Goal: Information Seeking & Learning: Learn about a topic

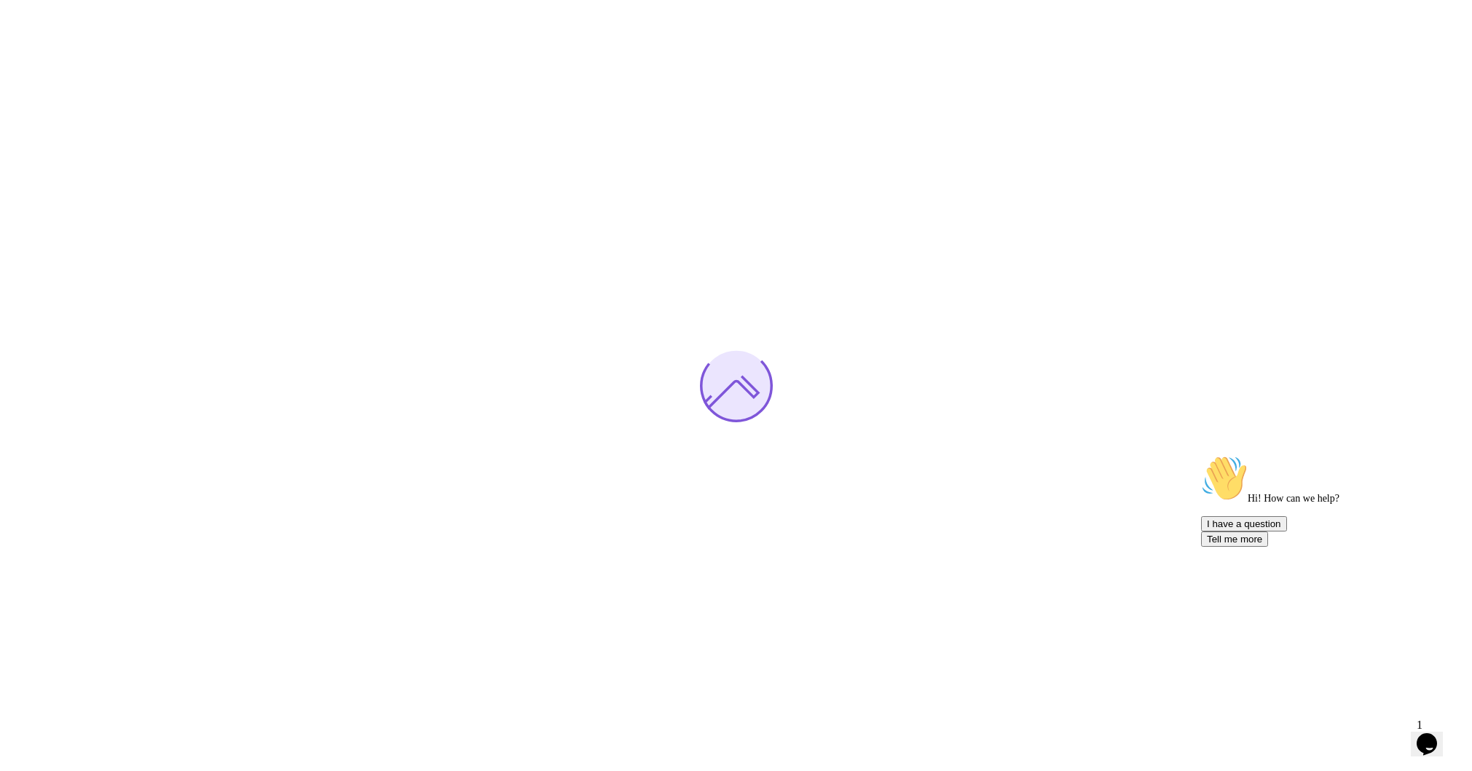
click at [1429, 733] on icon "Chat widget" at bounding box center [1427, 744] width 20 height 22
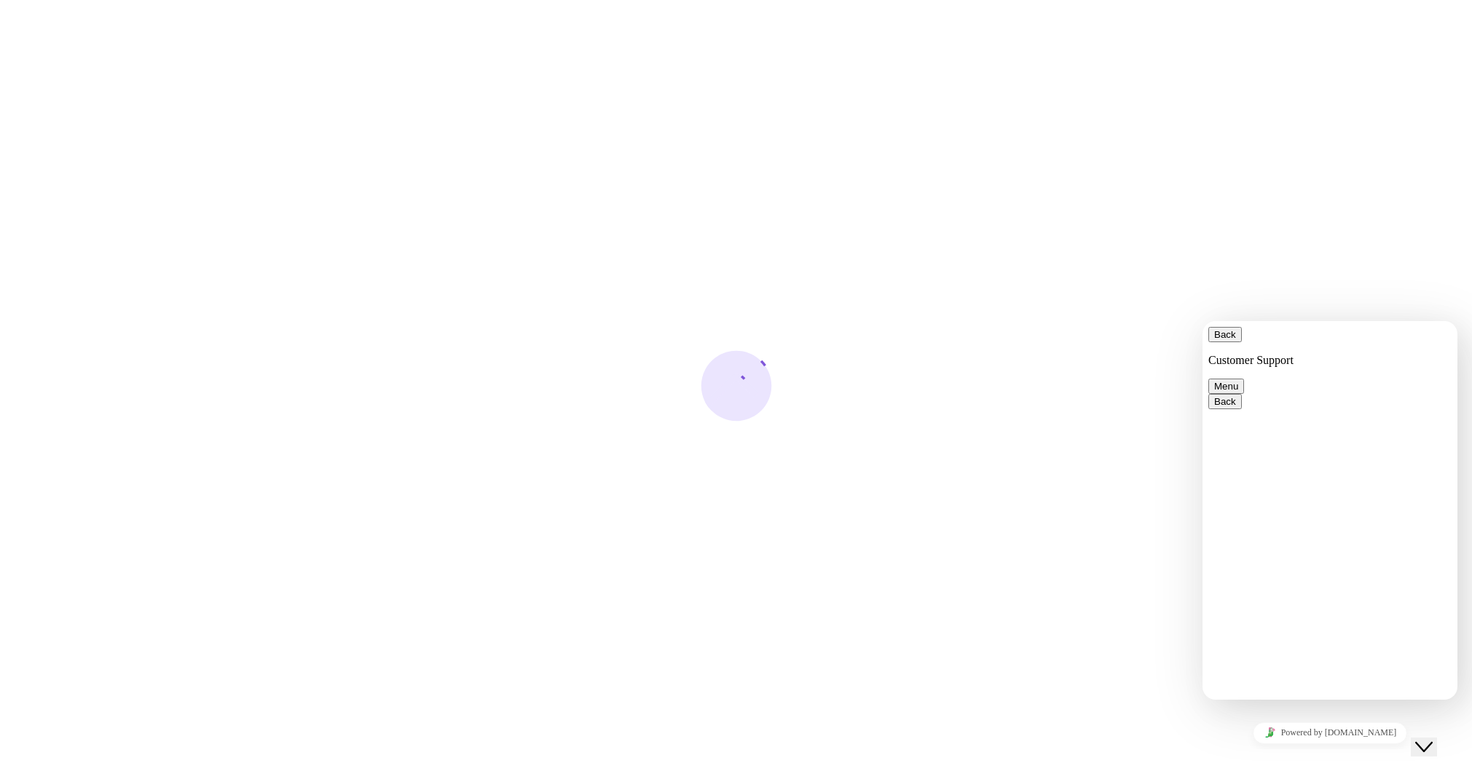
drag, startPoint x: 1431, startPoint y: 736, endPoint x: 1470, endPoint y: 730, distance: 39.2
click at [1431, 739] on icon "Close Chat This icon closes the chat window." at bounding box center [1423, 747] width 17 height 17
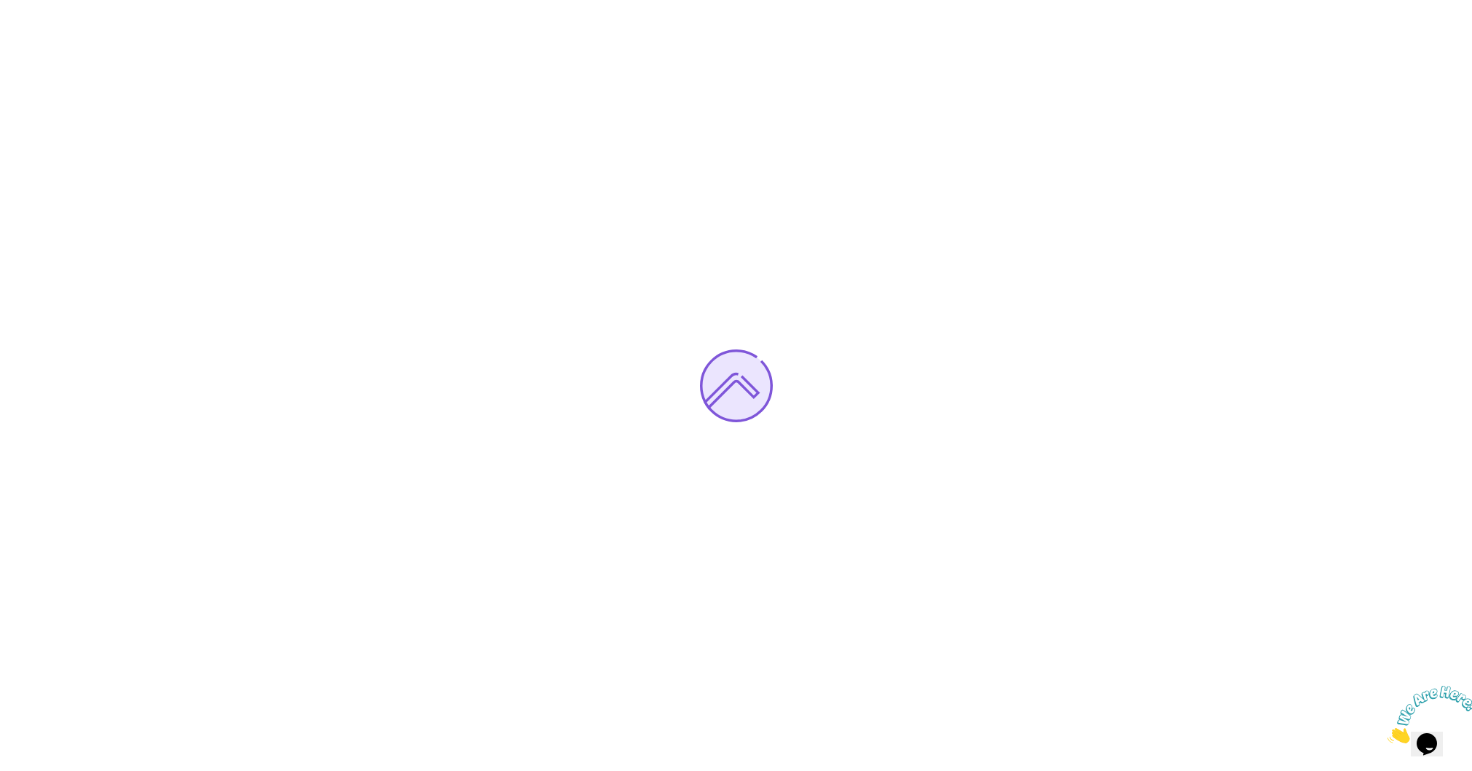
click at [1387, 733] on icon "Close" at bounding box center [1387, 739] width 0 height 12
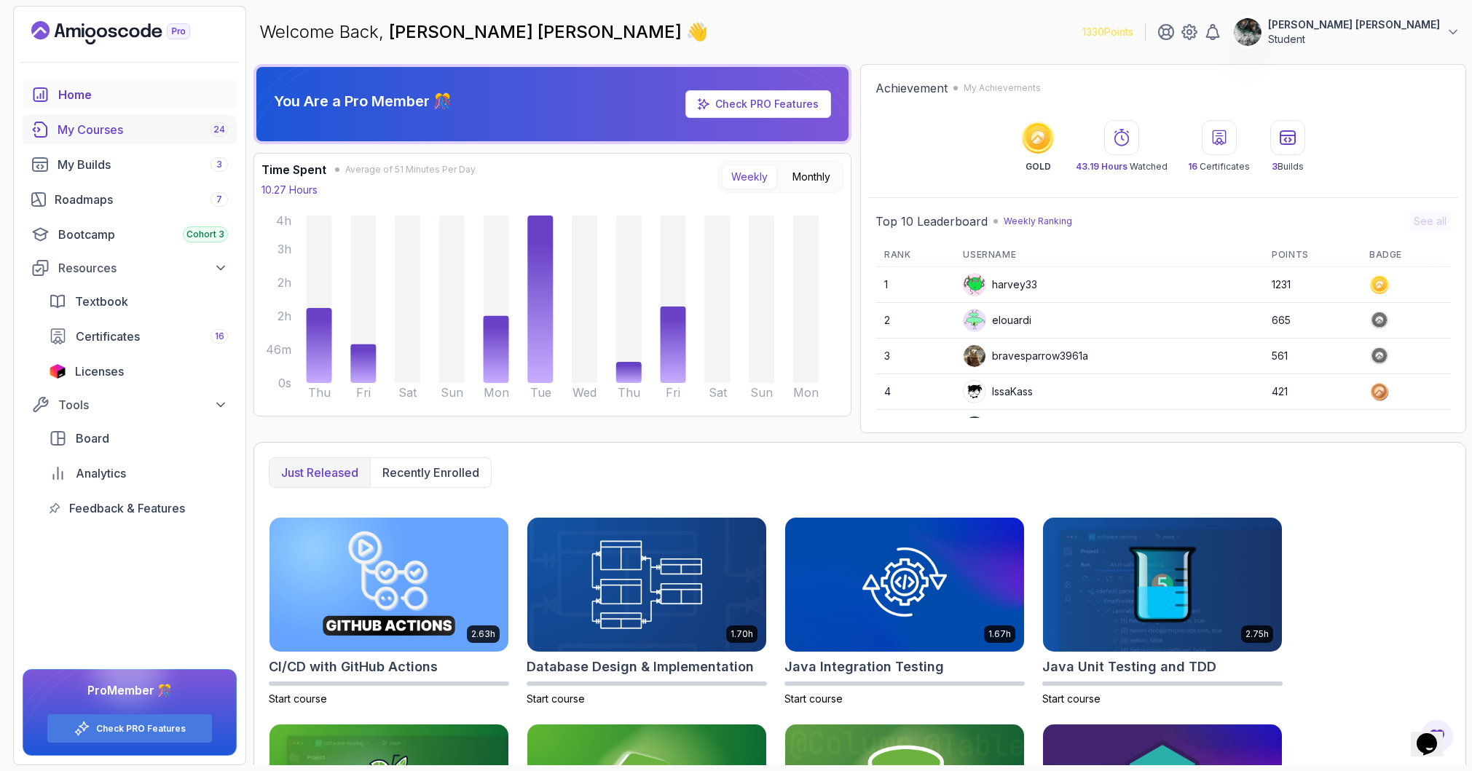
click at [161, 143] on link "My Courses 24" at bounding box center [130, 129] width 214 height 29
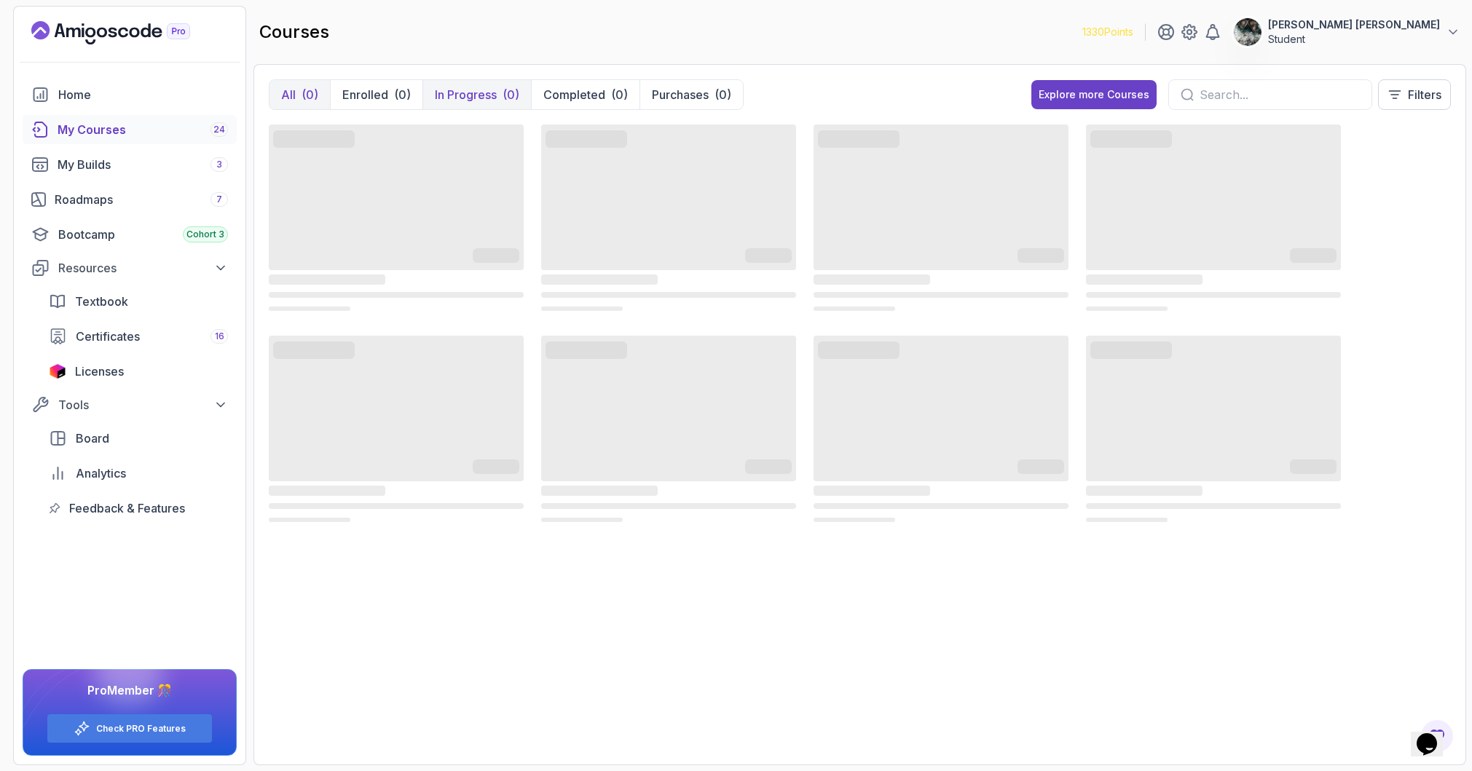
click at [458, 90] on p "In Progress" at bounding box center [466, 94] width 62 height 17
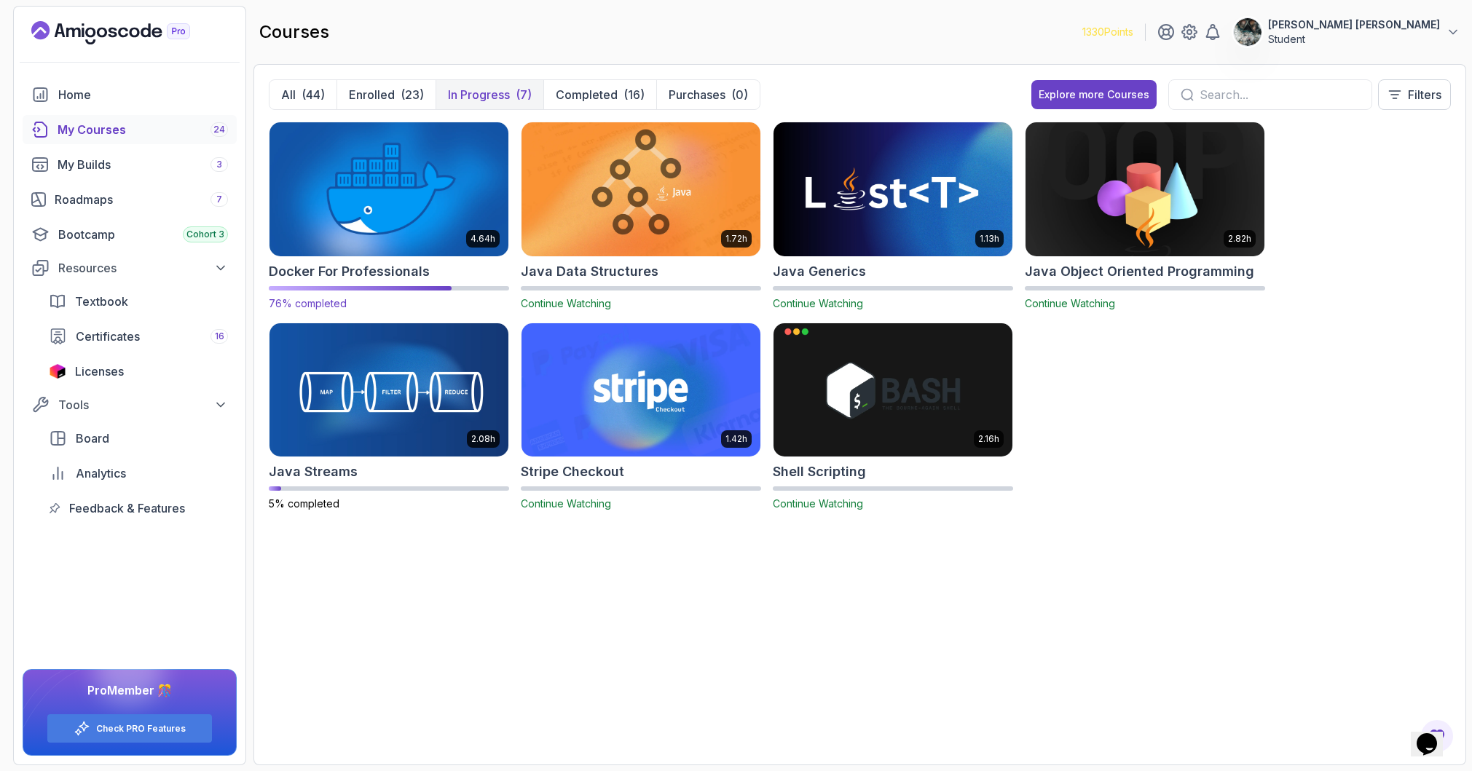
click at [318, 192] on img at bounding box center [389, 189] width 251 height 141
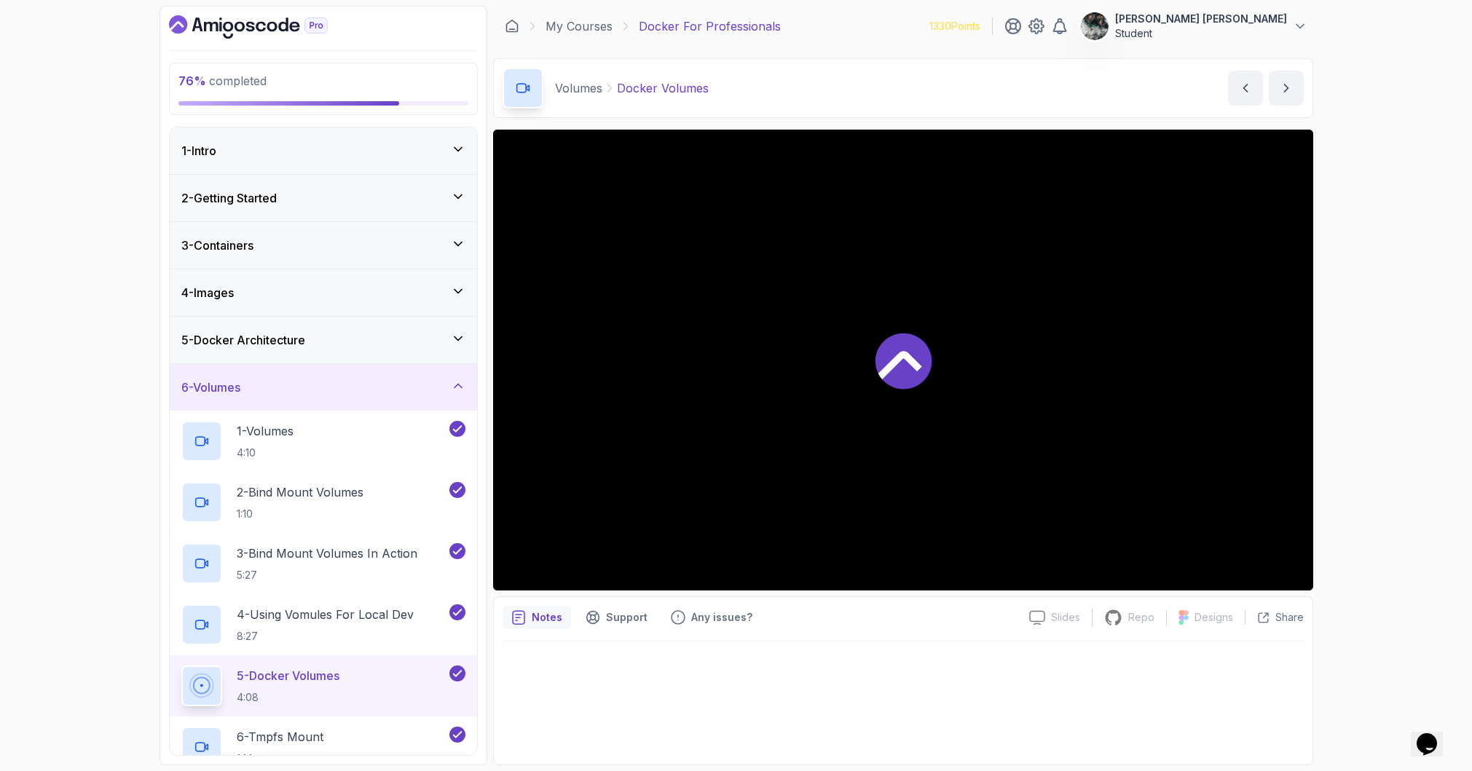
click at [333, 384] on div "6 - Volumes" at bounding box center [323, 387] width 284 height 17
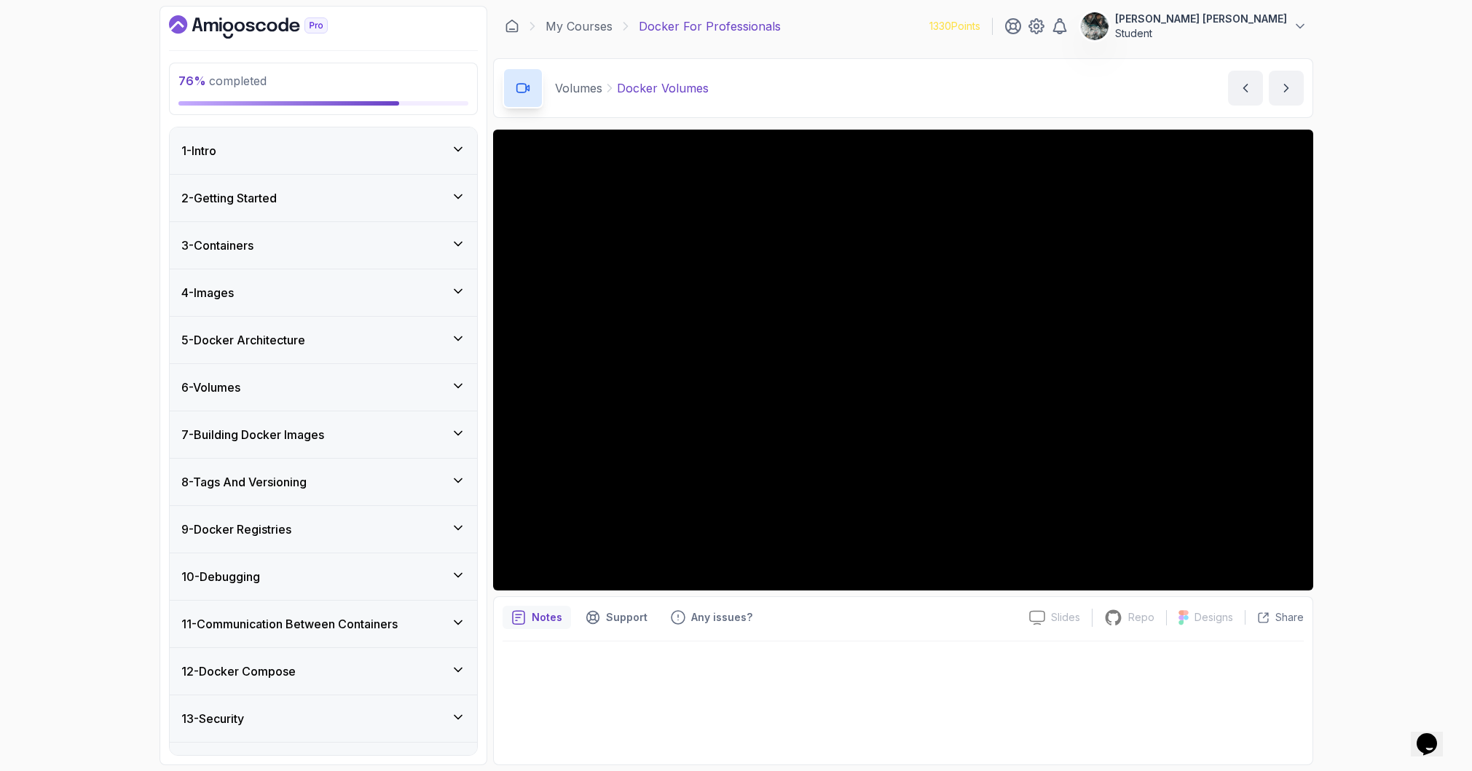
click at [323, 578] on div "10 - Debugging" at bounding box center [323, 576] width 284 height 17
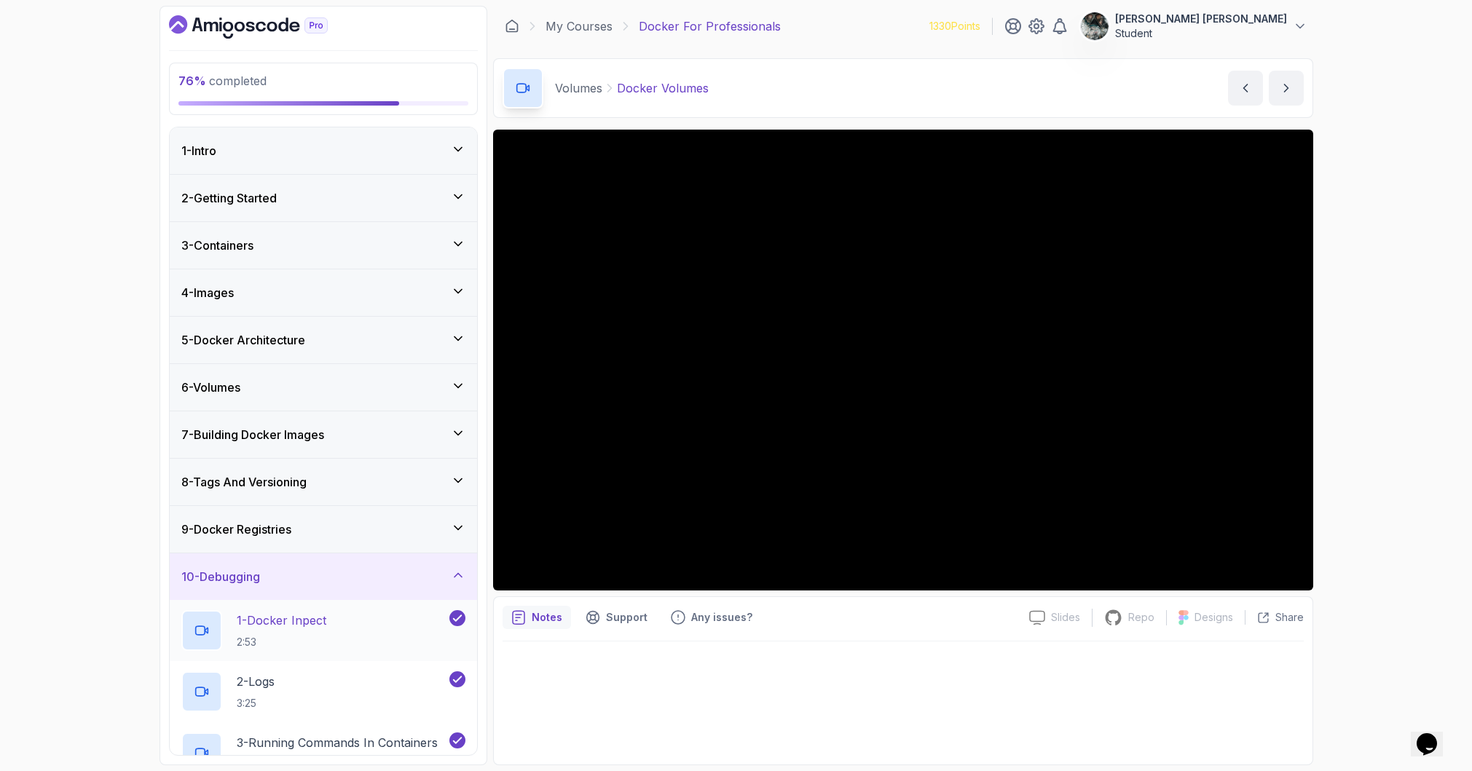
scroll to position [279, 0]
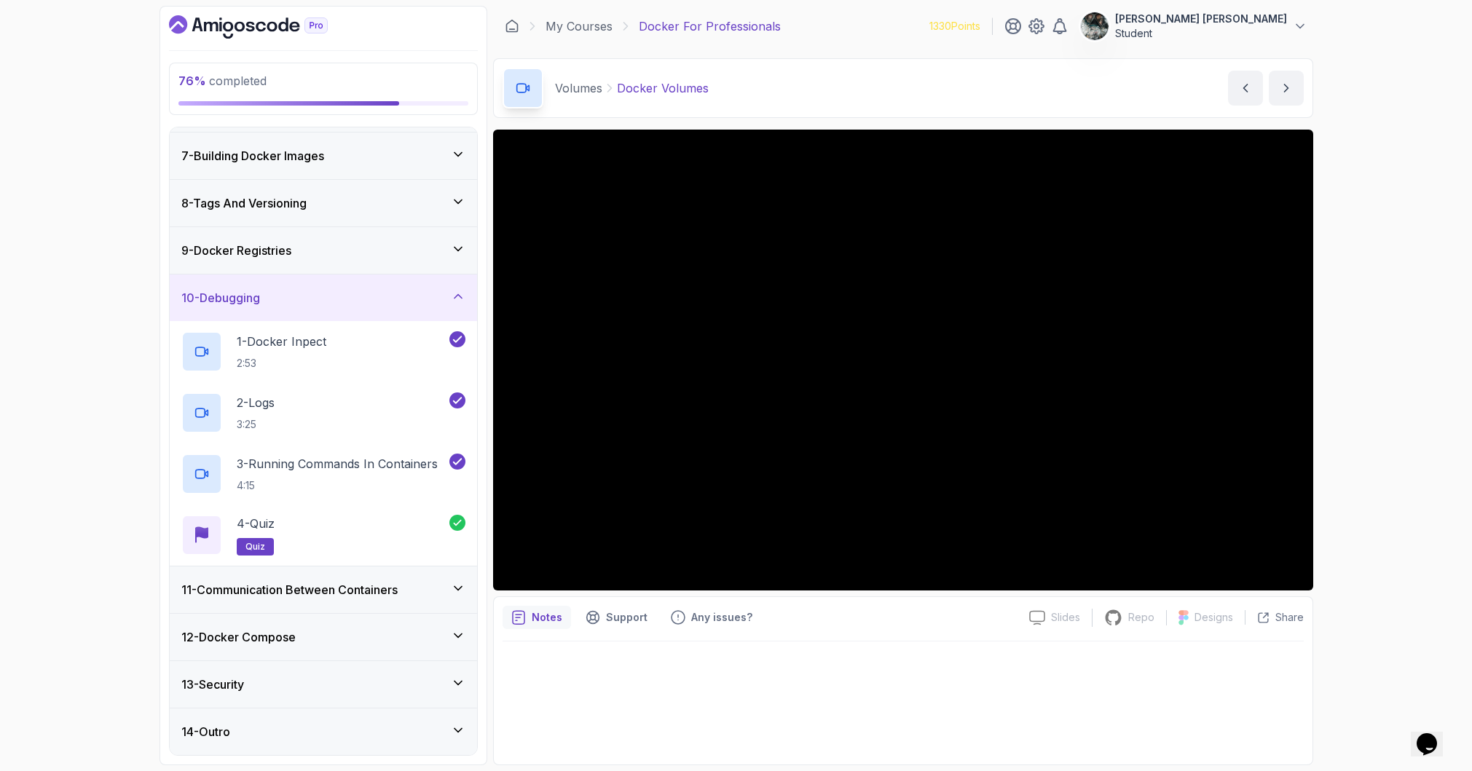
click at [323, 599] on div "11 - Communication Between Containers" at bounding box center [323, 590] width 307 height 47
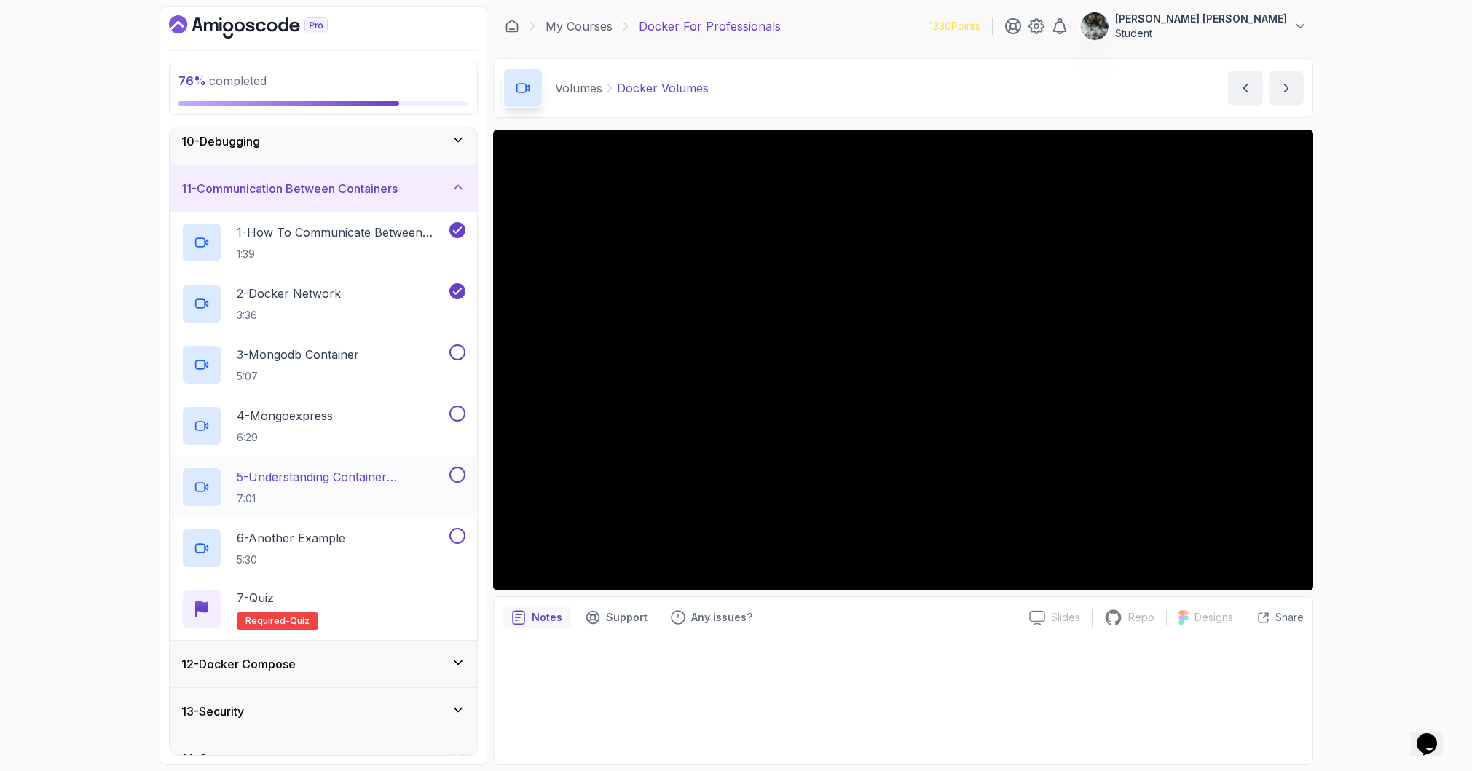
scroll to position [462, 0]
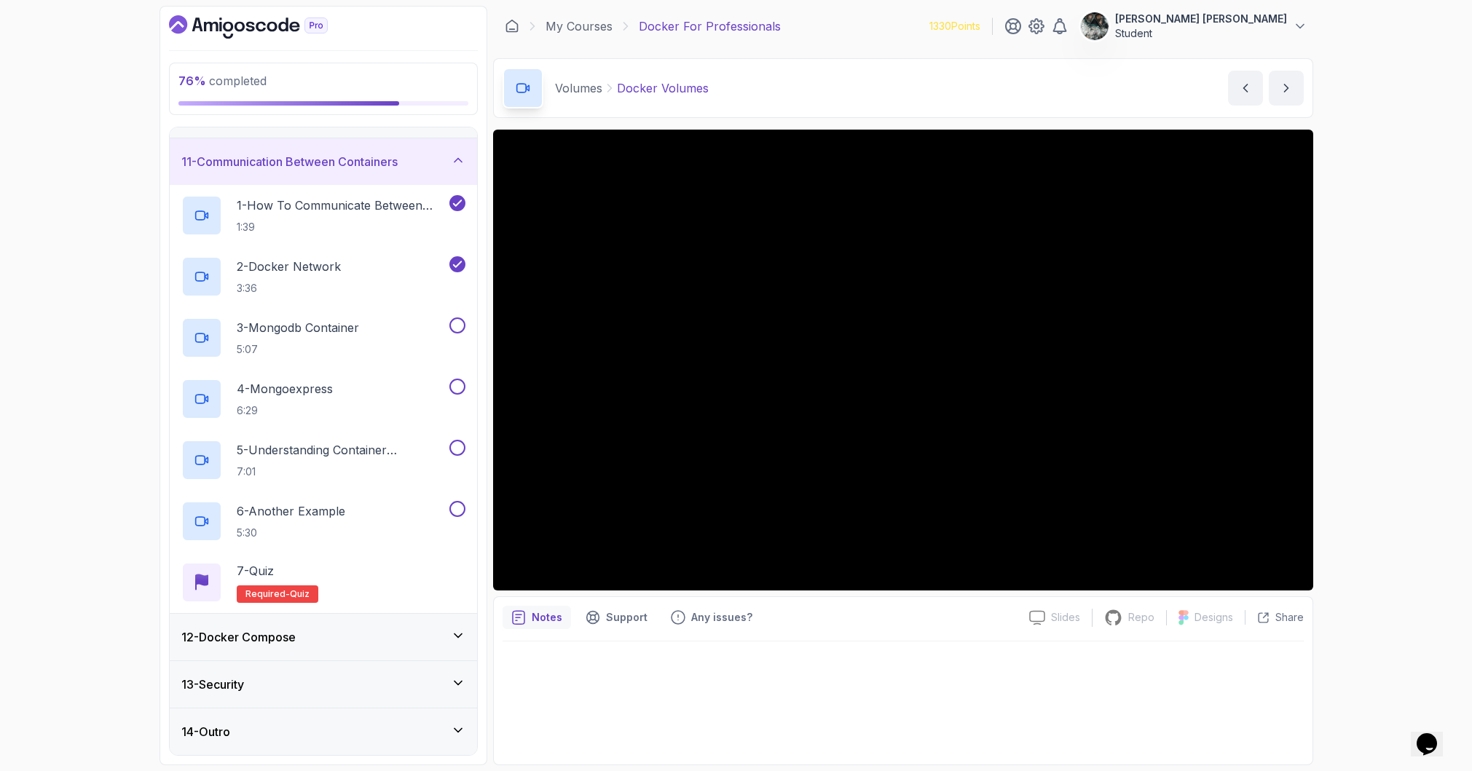
click at [307, 626] on div "12 - Docker Compose" at bounding box center [323, 637] width 307 height 47
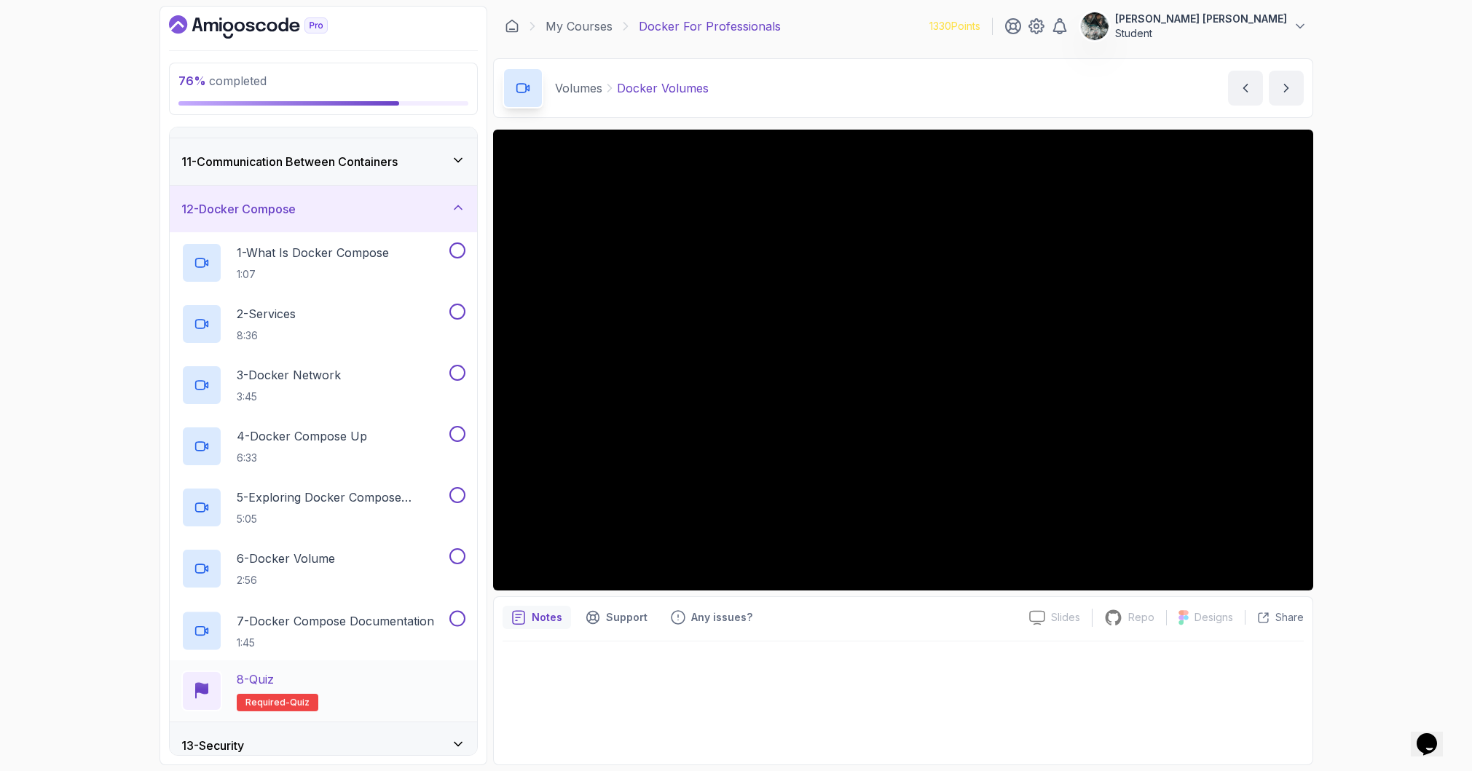
scroll to position [524, 0]
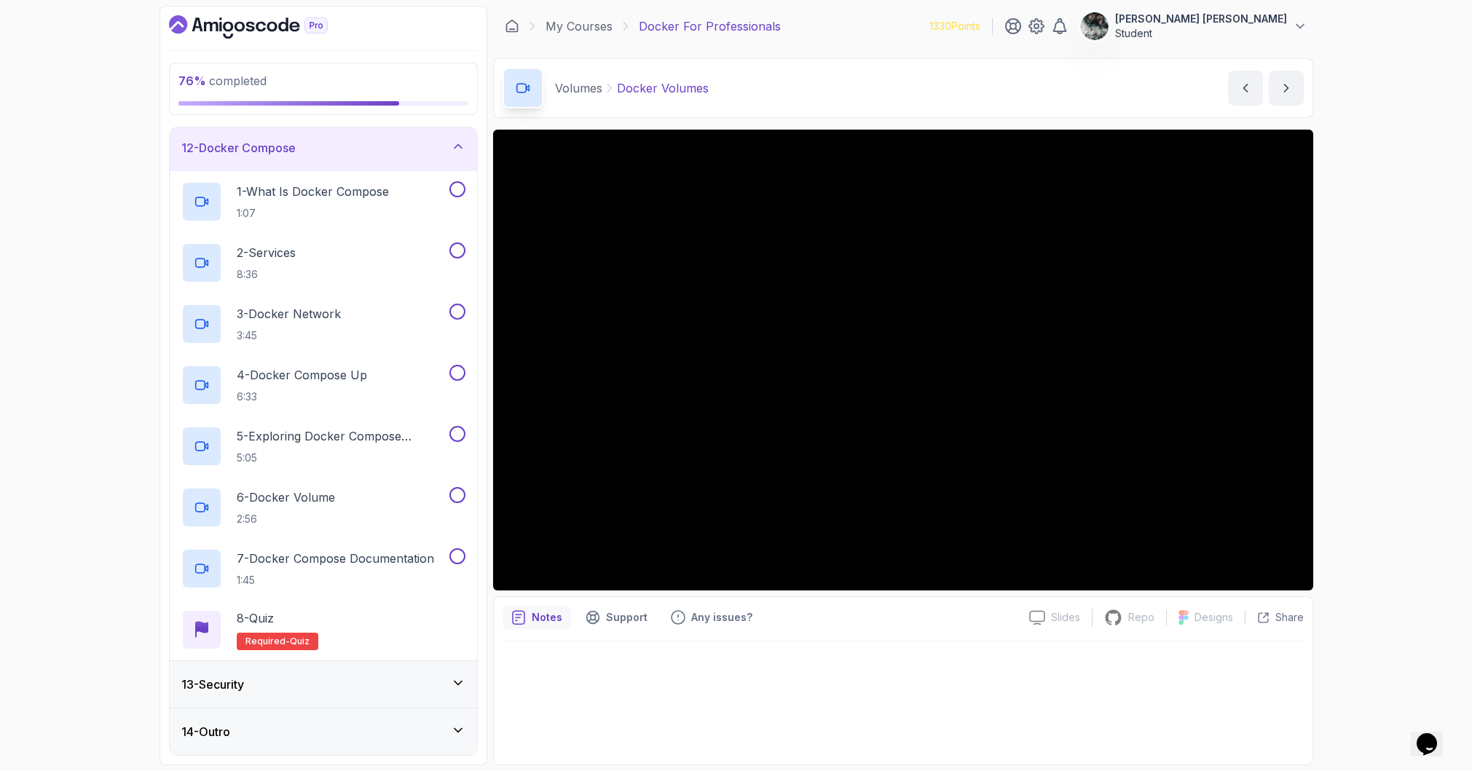
click at [282, 685] on div "13 - Security" at bounding box center [323, 684] width 284 height 17
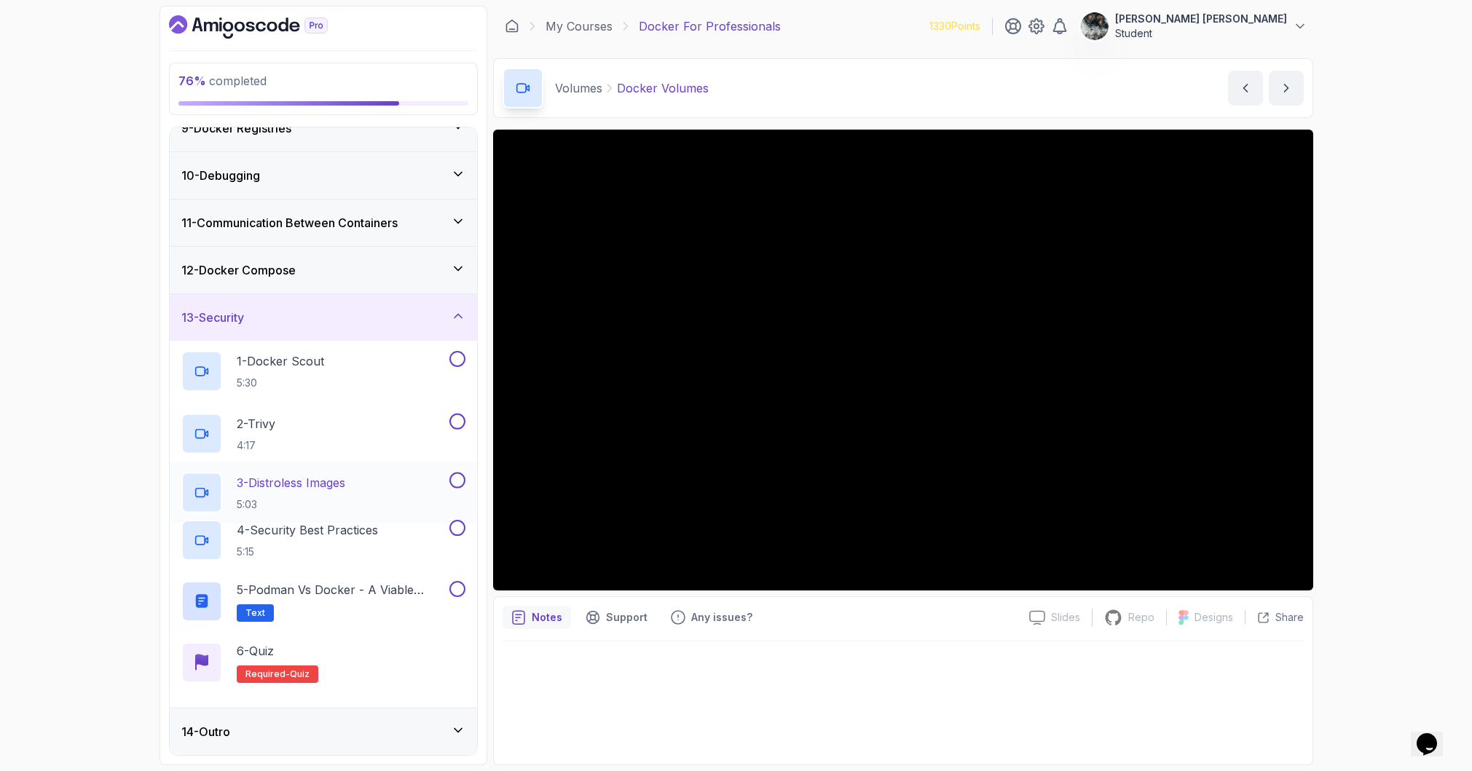
scroll to position [401, 0]
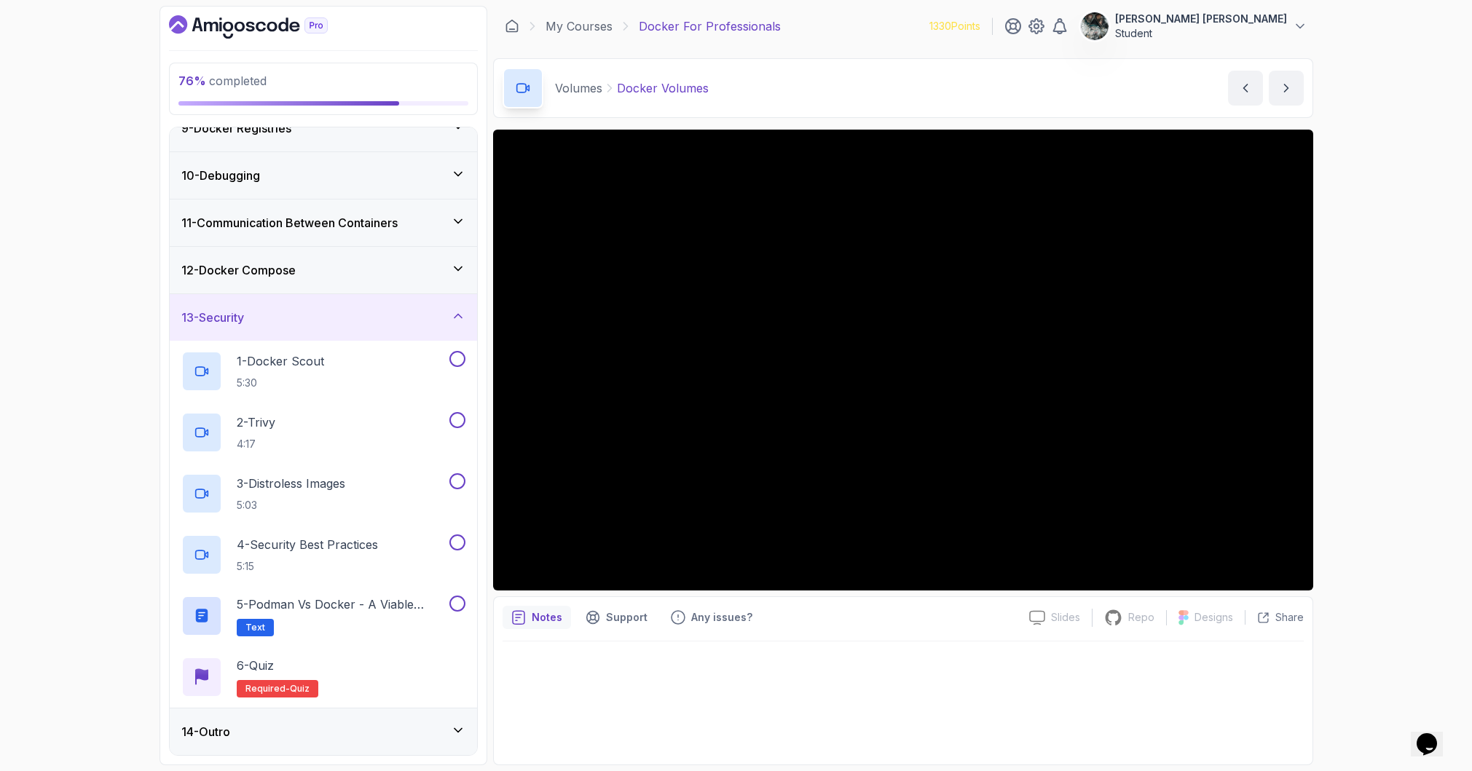
click at [283, 181] on div "10 - Debugging" at bounding box center [323, 175] width 284 height 17
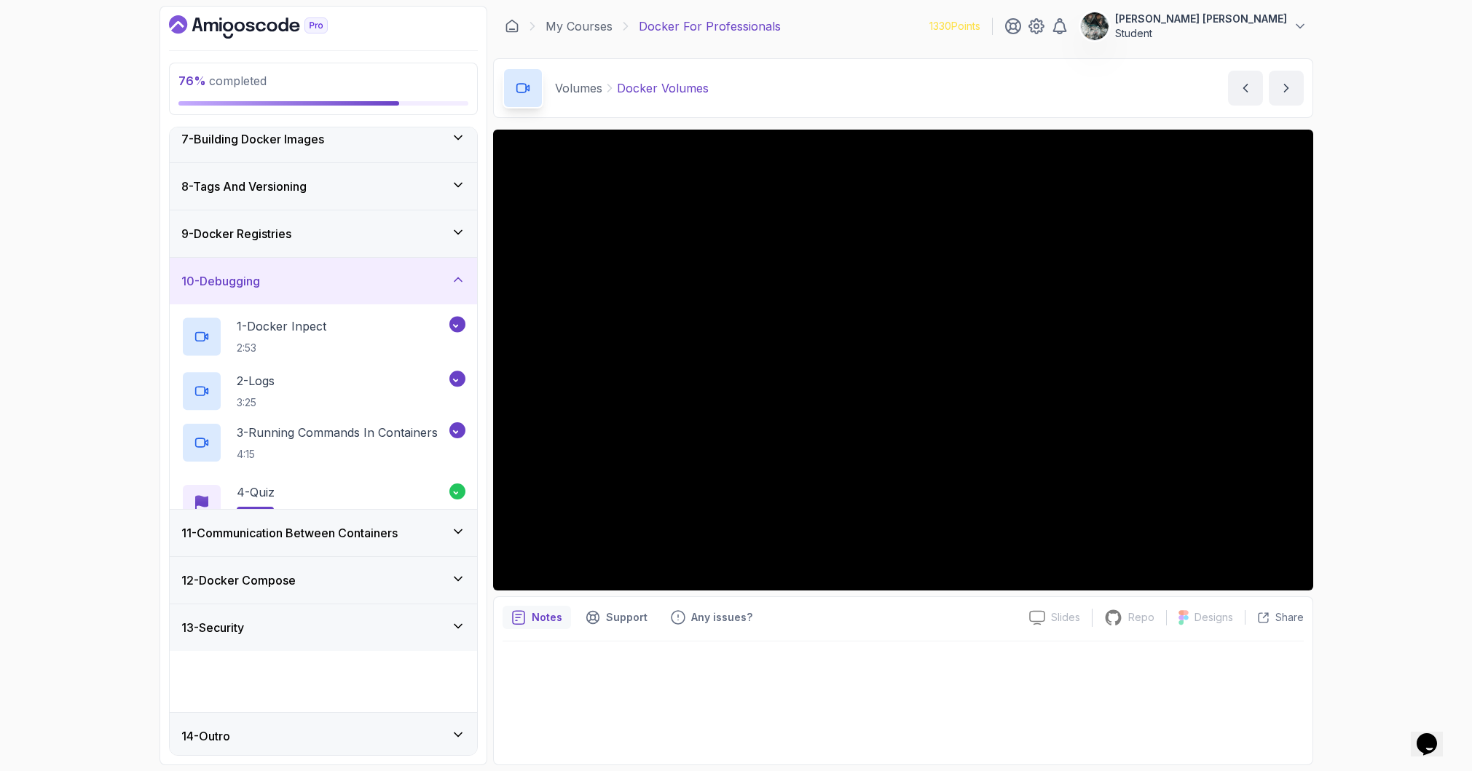
scroll to position [279, 0]
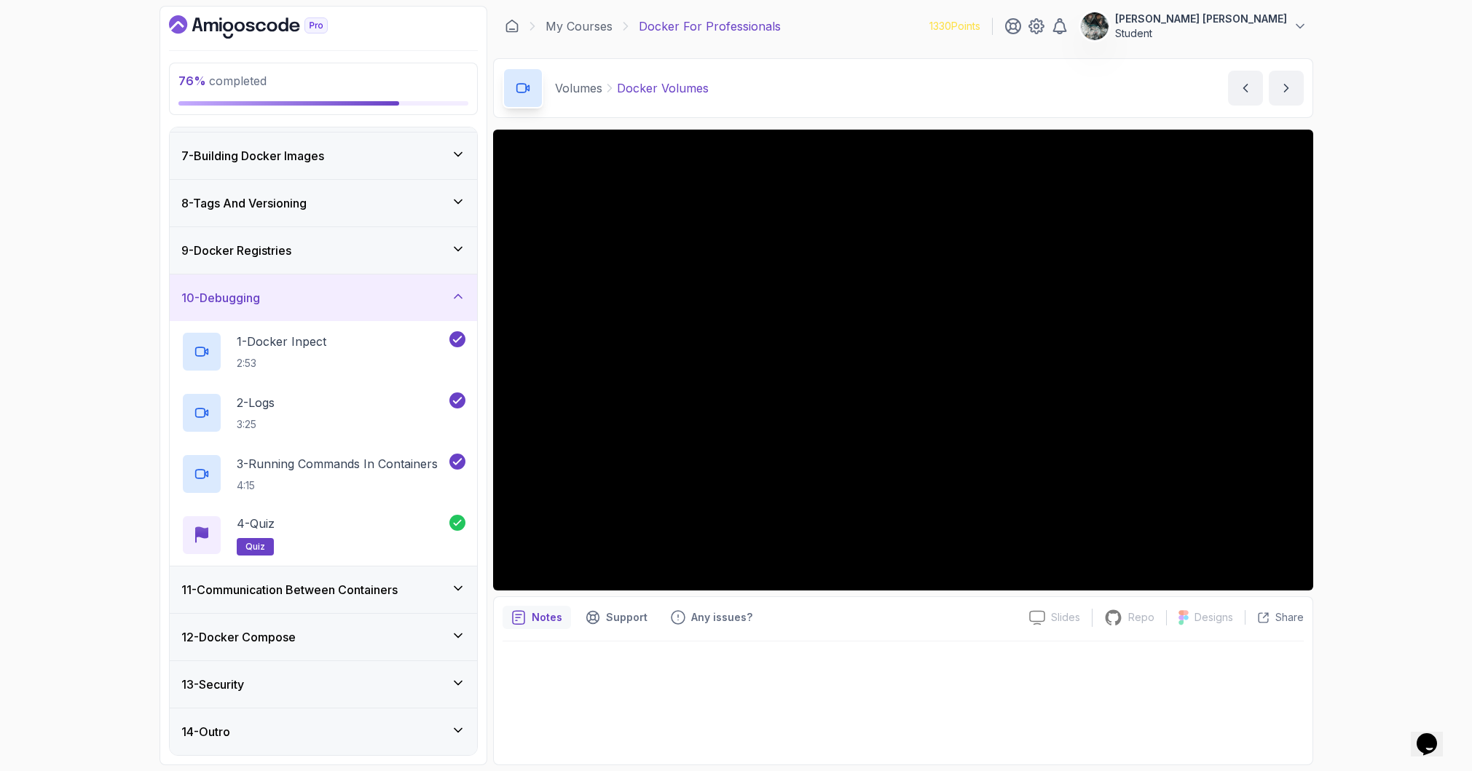
click at [257, 592] on h3 "11 - Communication Between Containers" at bounding box center [289, 589] width 216 height 17
